Goal: Navigation & Orientation: Understand site structure

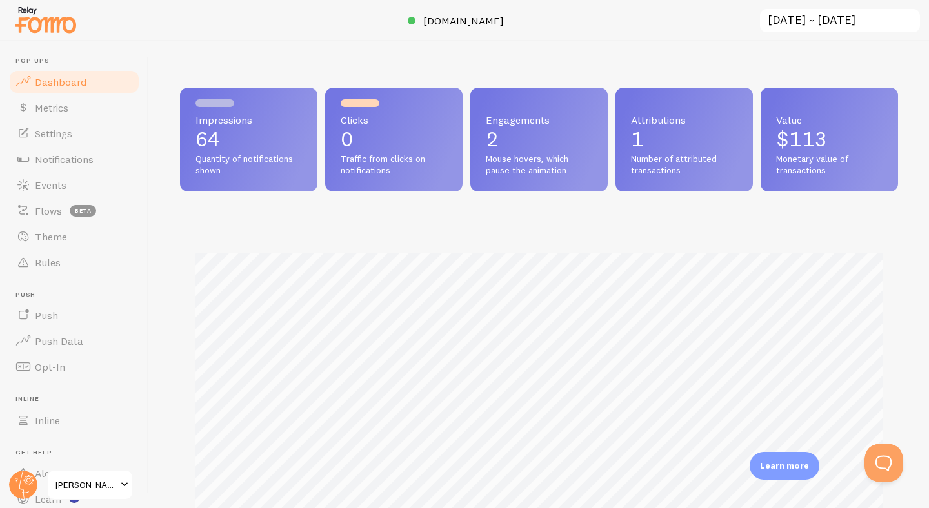
scroll to position [502, 0]
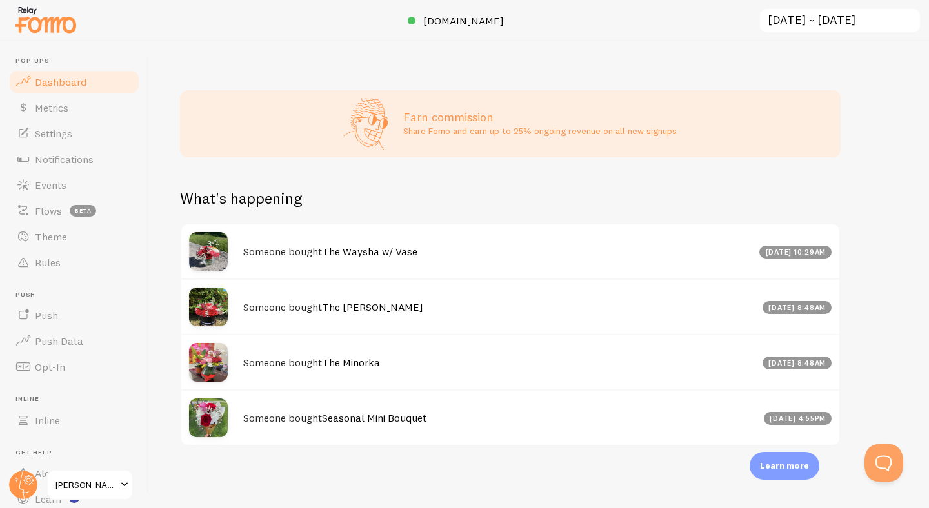
click at [785, 466] on p "Learn more" at bounding box center [784, 466] width 49 height 12
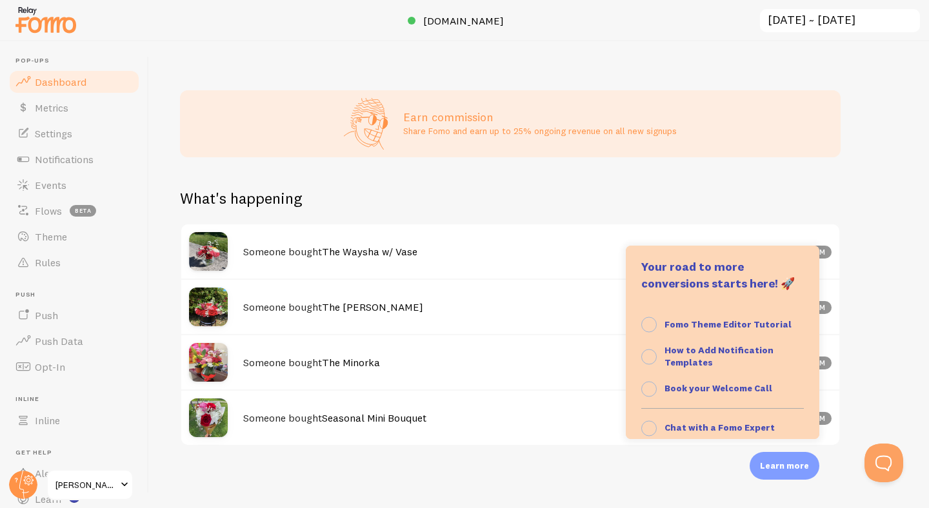
scroll to position [133, 0]
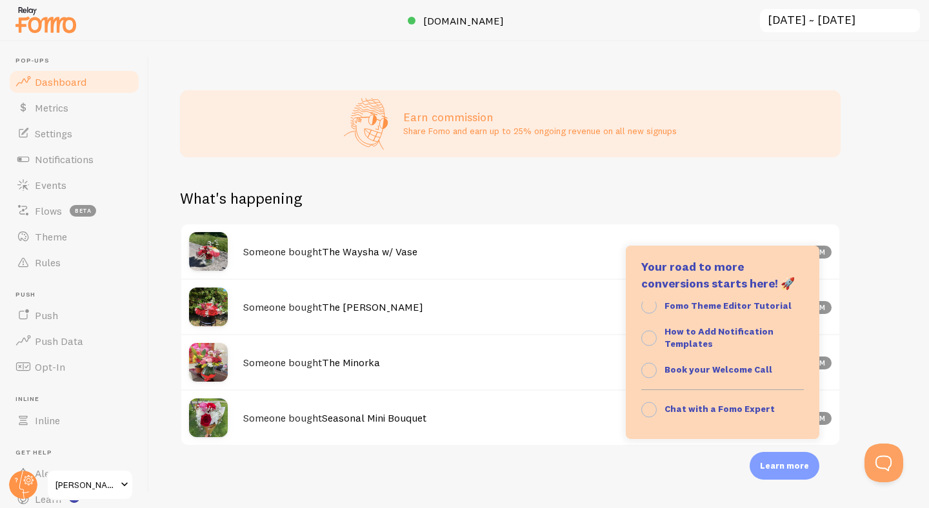
click at [902, 353] on div "Impressions 64 Quantity of notifications shown Clicks 0 Traffic from clicks on …" at bounding box center [539, 274] width 780 height 467
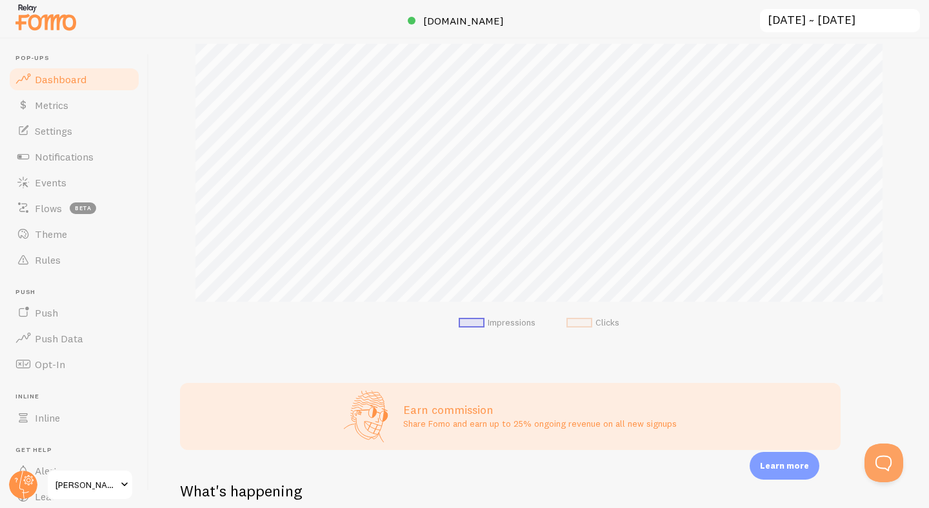
scroll to position [502, 0]
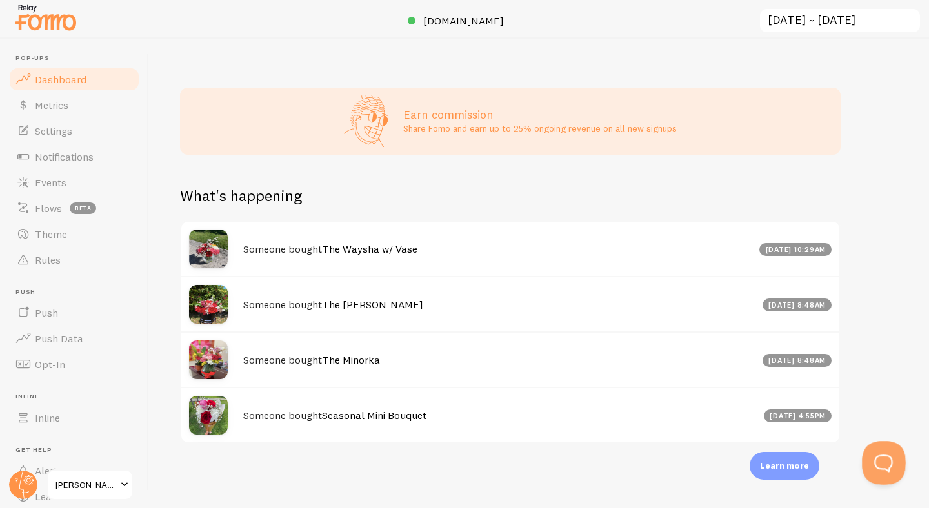
click at [880, 469] on button "Open Beacon popover" at bounding box center [881, 460] width 39 height 39
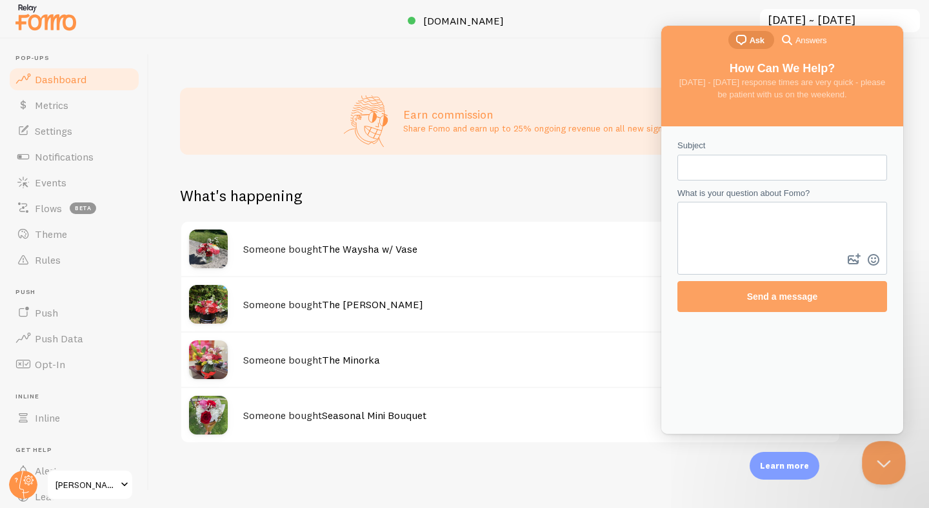
scroll to position [0, 0]
click at [921, 315] on div "Impressions 64 Quantity of notifications shown Clicks 0 Traffic from clicks on …" at bounding box center [539, 272] width 780 height 467
click at [889, 458] on button "Close Beacon popover" at bounding box center [881, 460] width 39 height 39
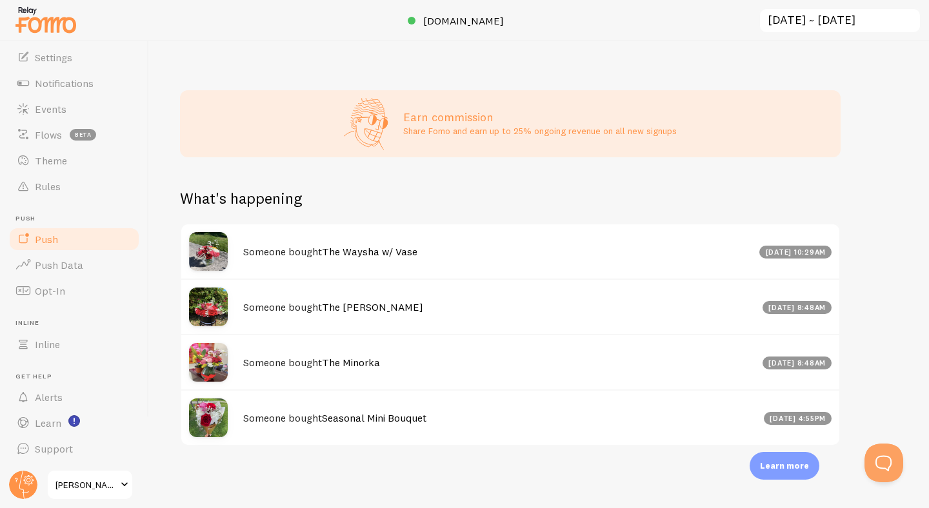
click at [77, 240] on link "Push" at bounding box center [74, 239] width 133 height 26
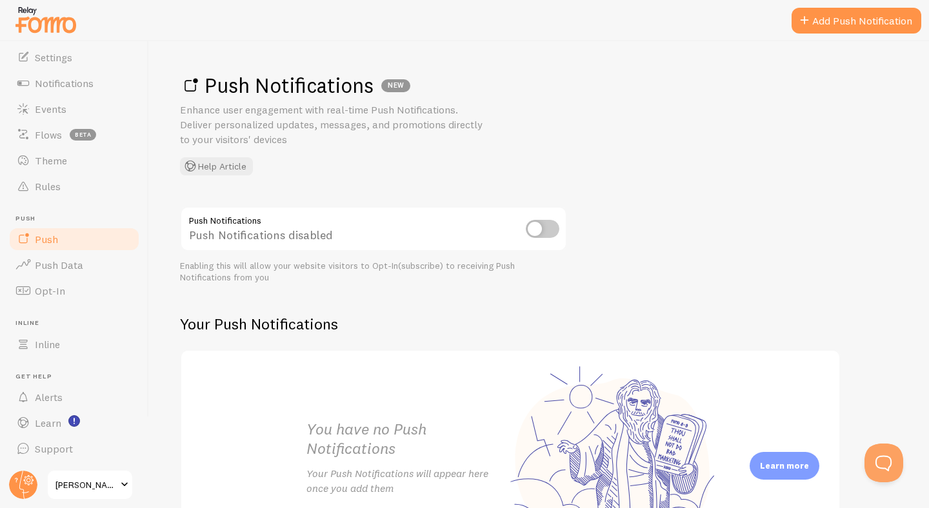
scroll to position [127, 0]
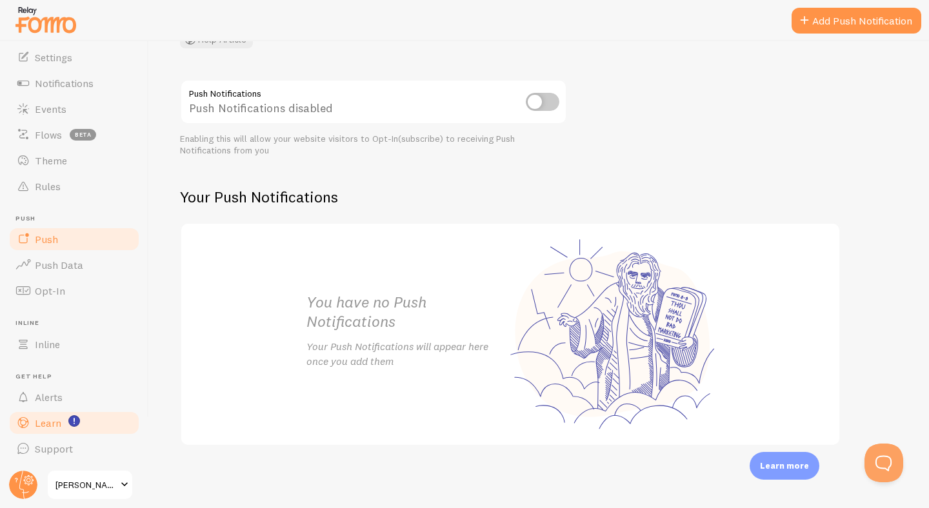
click at [51, 429] on span "Learn" at bounding box center [48, 423] width 26 height 13
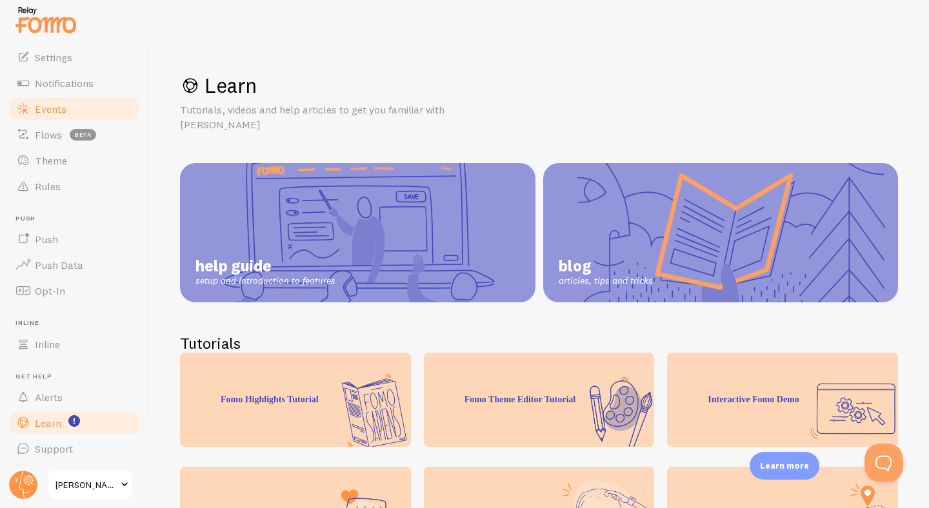
click at [55, 115] on span "Events" at bounding box center [51, 109] width 32 height 13
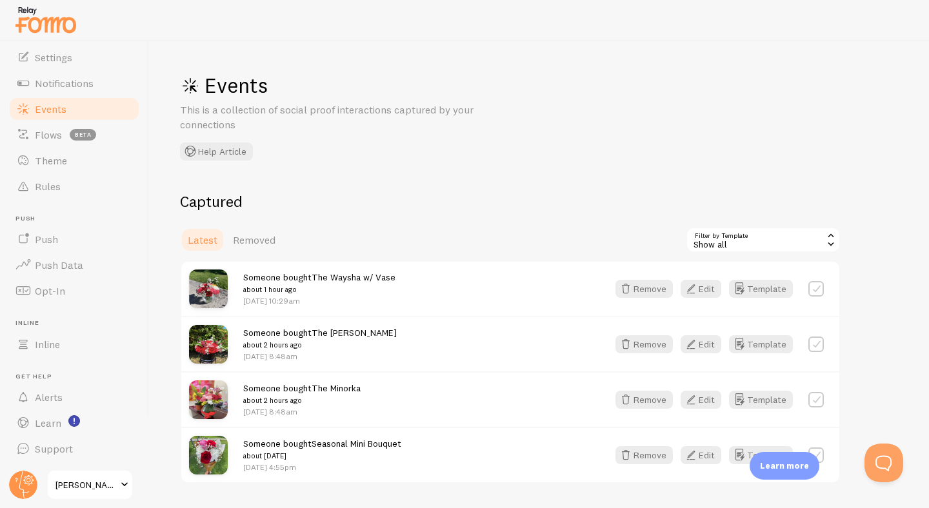
scroll to position [37, 0]
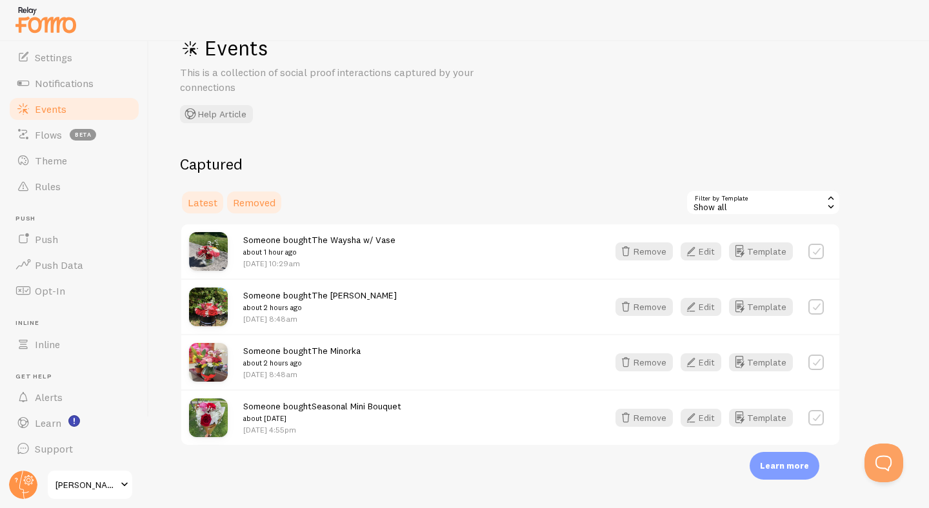
click at [266, 204] on span "Removed" at bounding box center [254, 202] width 43 height 13
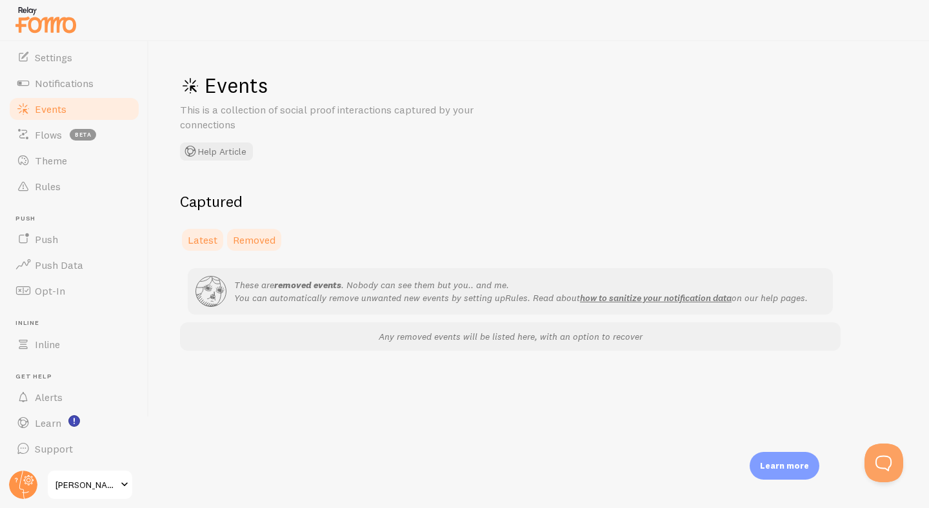
click at [212, 239] on span "Latest" at bounding box center [203, 239] width 30 height 13
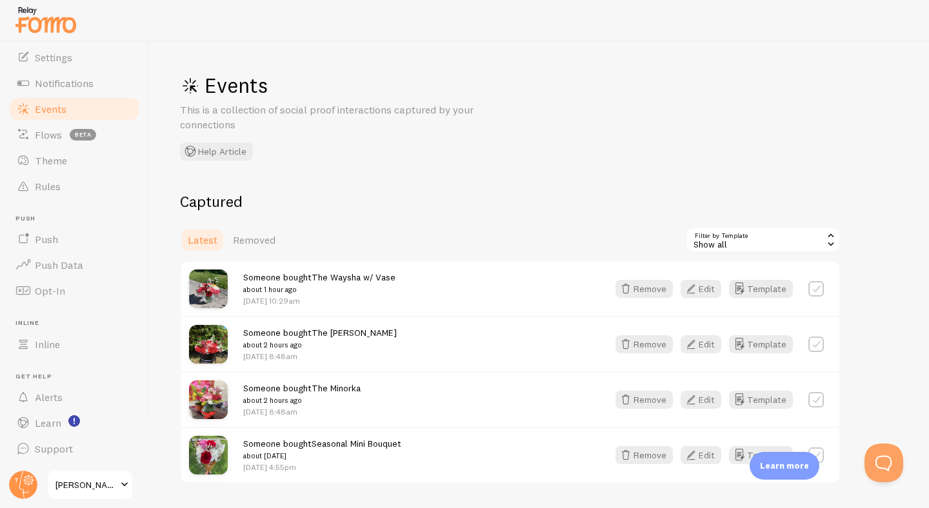
scroll to position [37, 0]
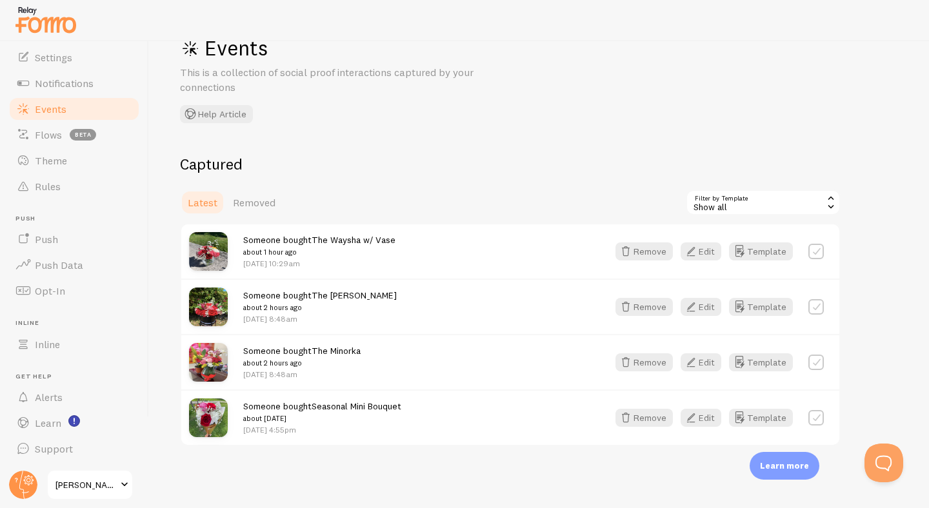
click at [825, 202] on icon at bounding box center [831, 198] width 12 height 12
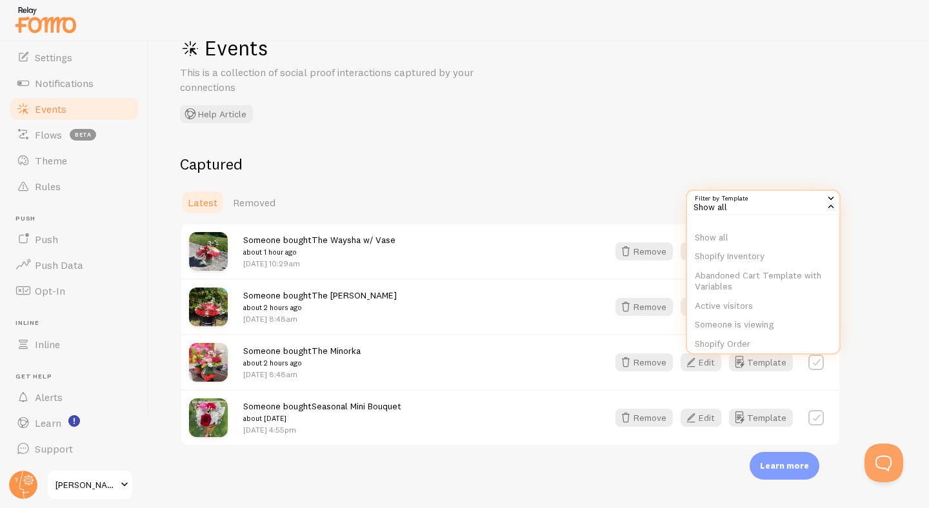
click at [880, 168] on div "Captured Latest Removed Filter by Template all Show all Show all Shopify Invent…" at bounding box center [539, 300] width 718 height 292
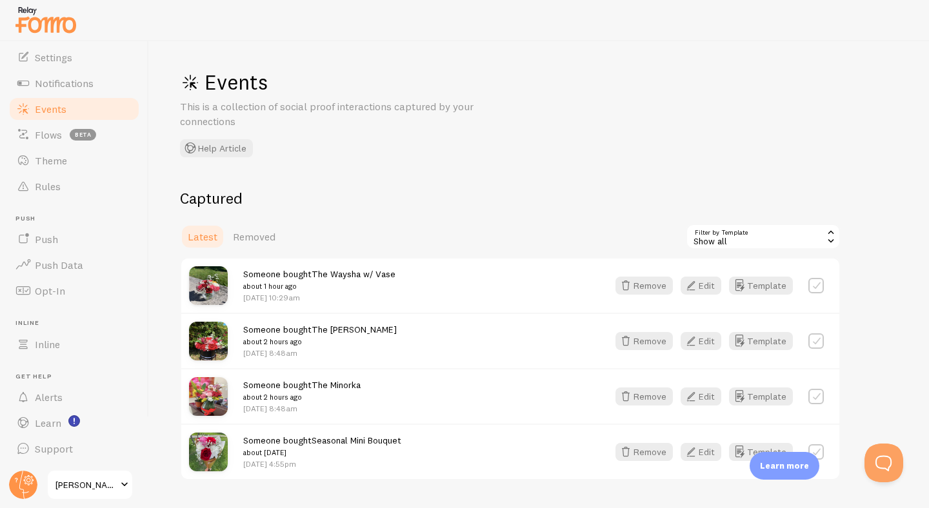
scroll to position [0, 0]
